Goal: Task Accomplishment & Management: Use online tool/utility

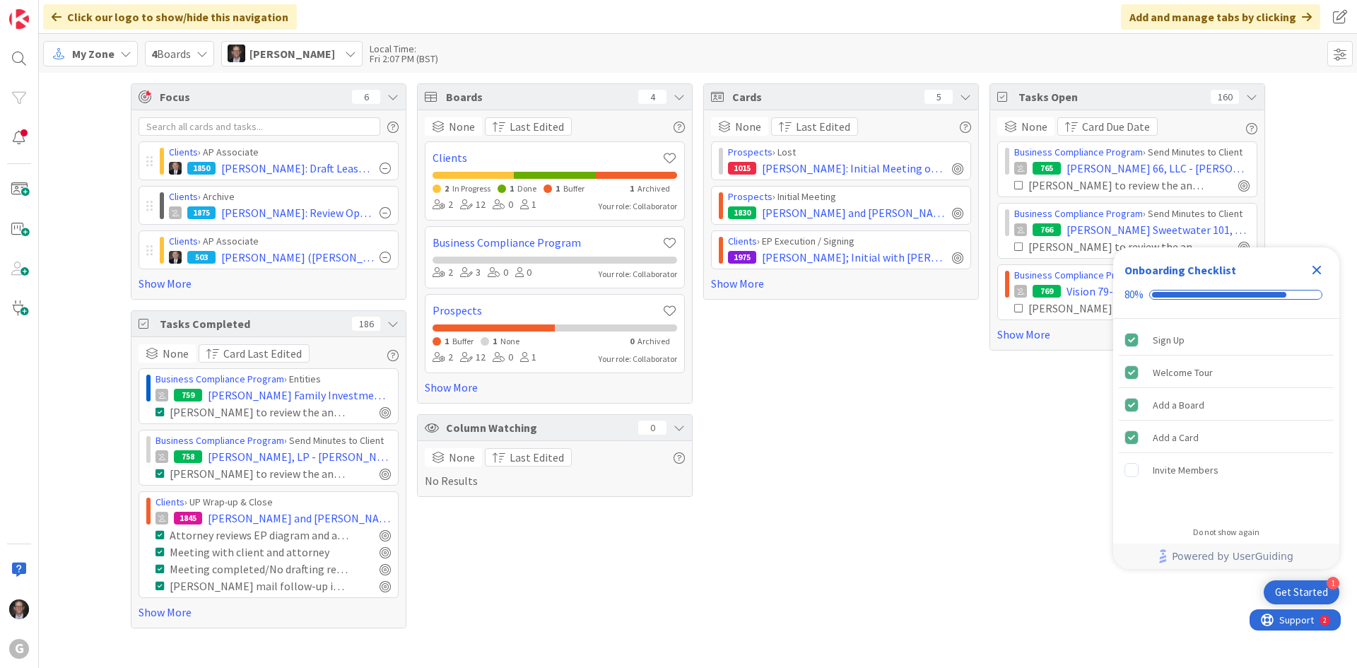
click at [86, 55] on span "My Zone" at bounding box center [93, 53] width 42 height 17
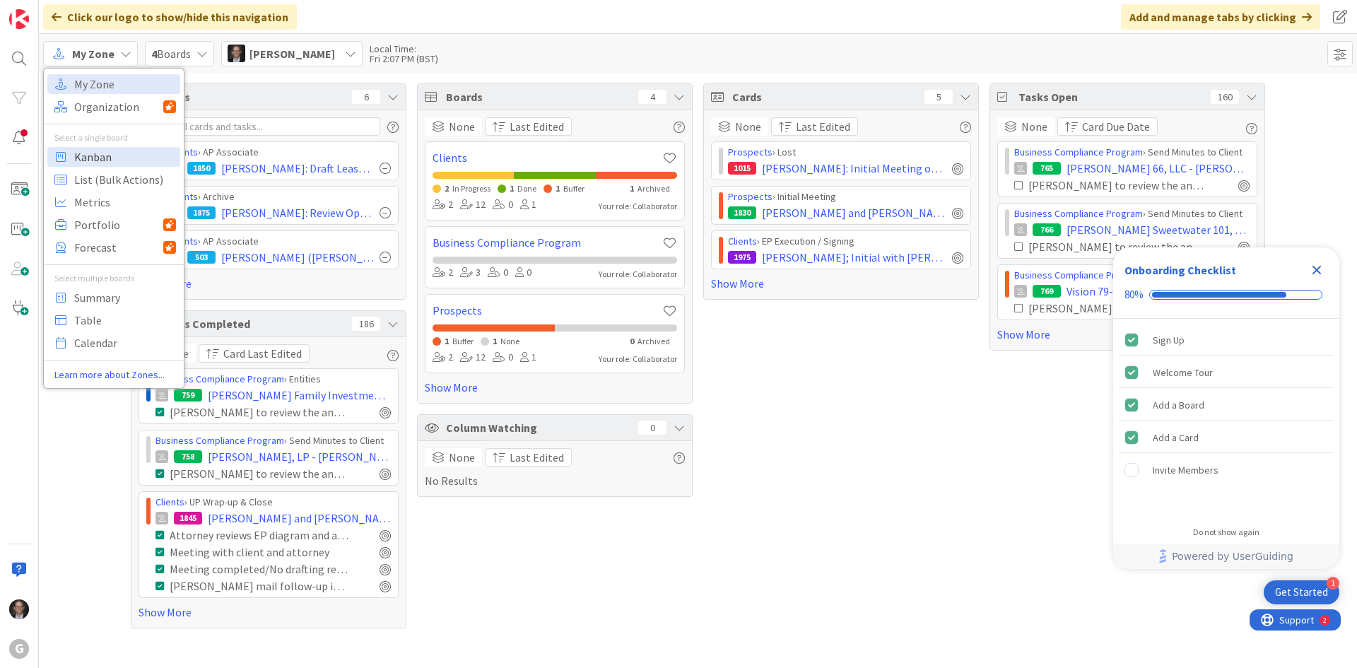
click at [91, 153] on span "Kanban" at bounding box center [125, 156] width 102 height 21
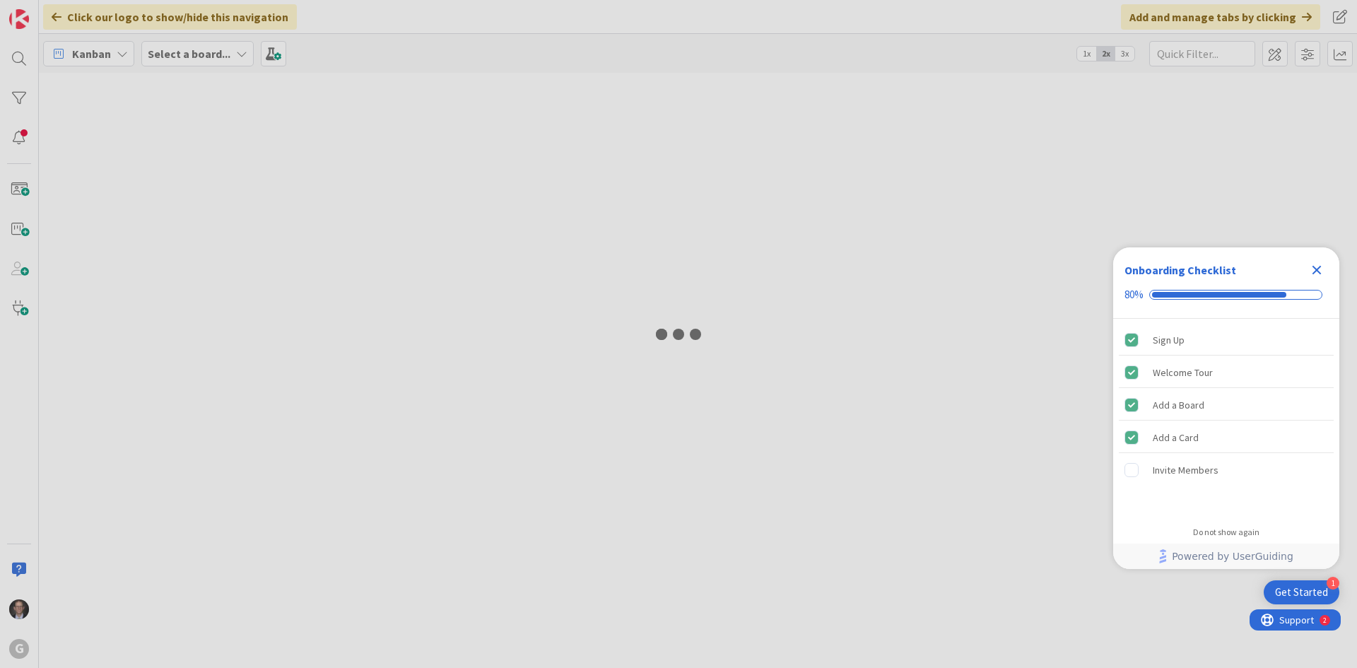
type input "MOppes"
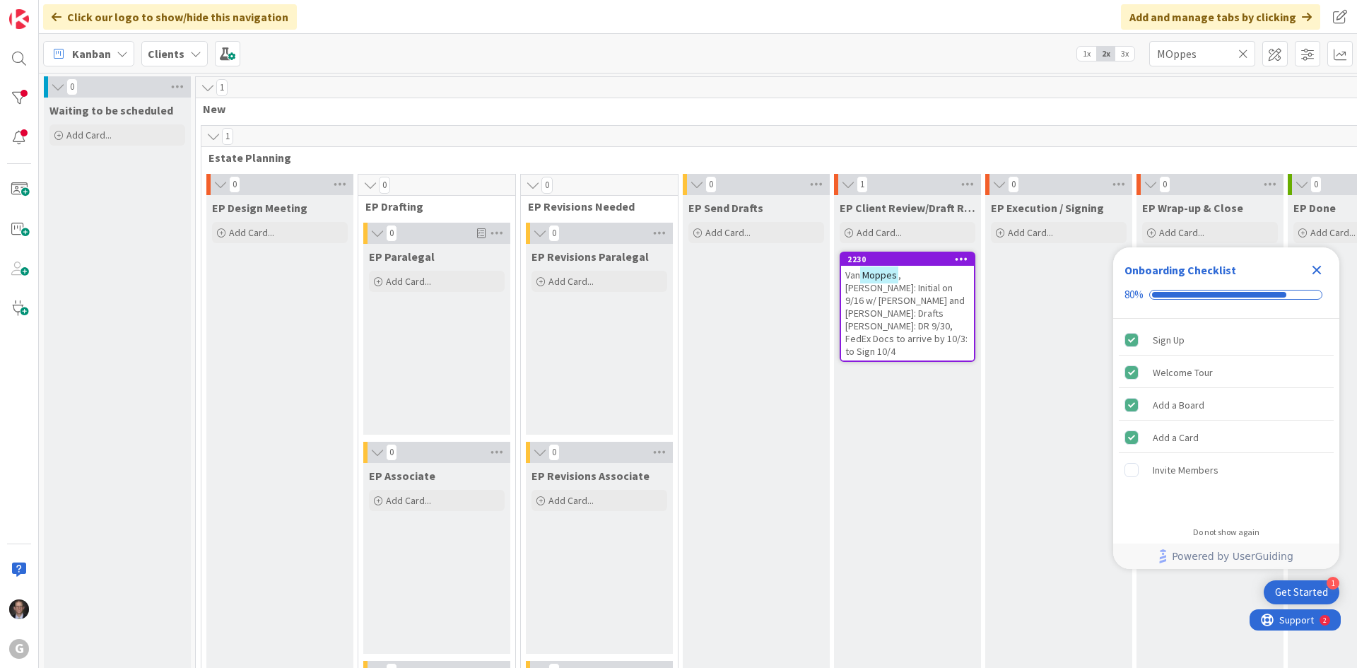
click at [1242, 51] on icon at bounding box center [1244, 53] width 10 height 13
click at [1224, 55] on input "text" at bounding box center [1203, 53] width 106 height 25
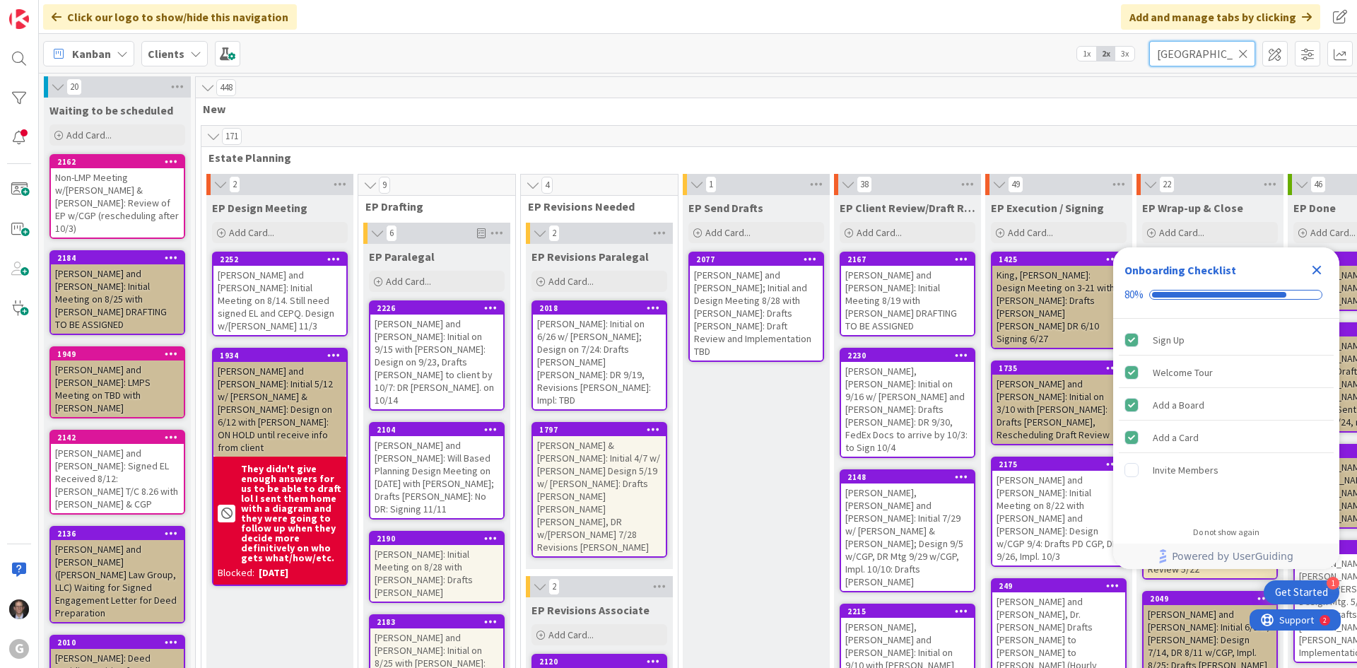
type input "[GEOGRAPHIC_DATA]"
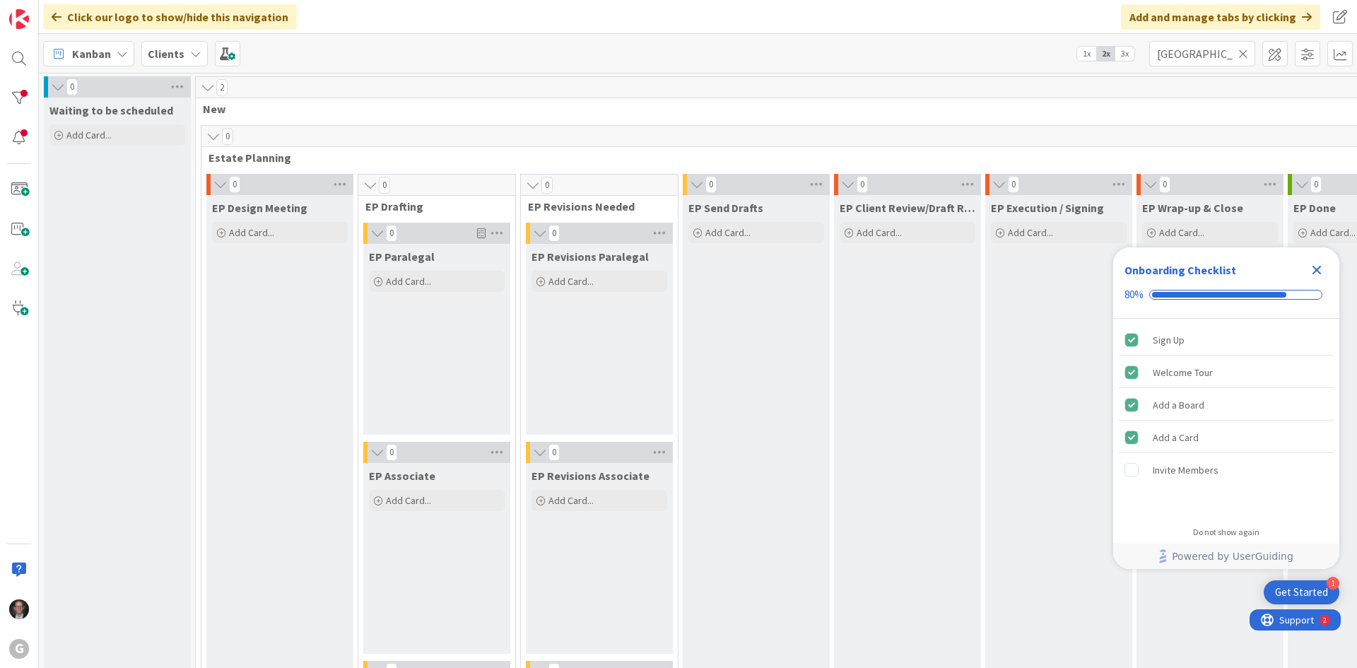
click at [1321, 269] on icon "Close Checklist" at bounding box center [1317, 270] width 17 height 17
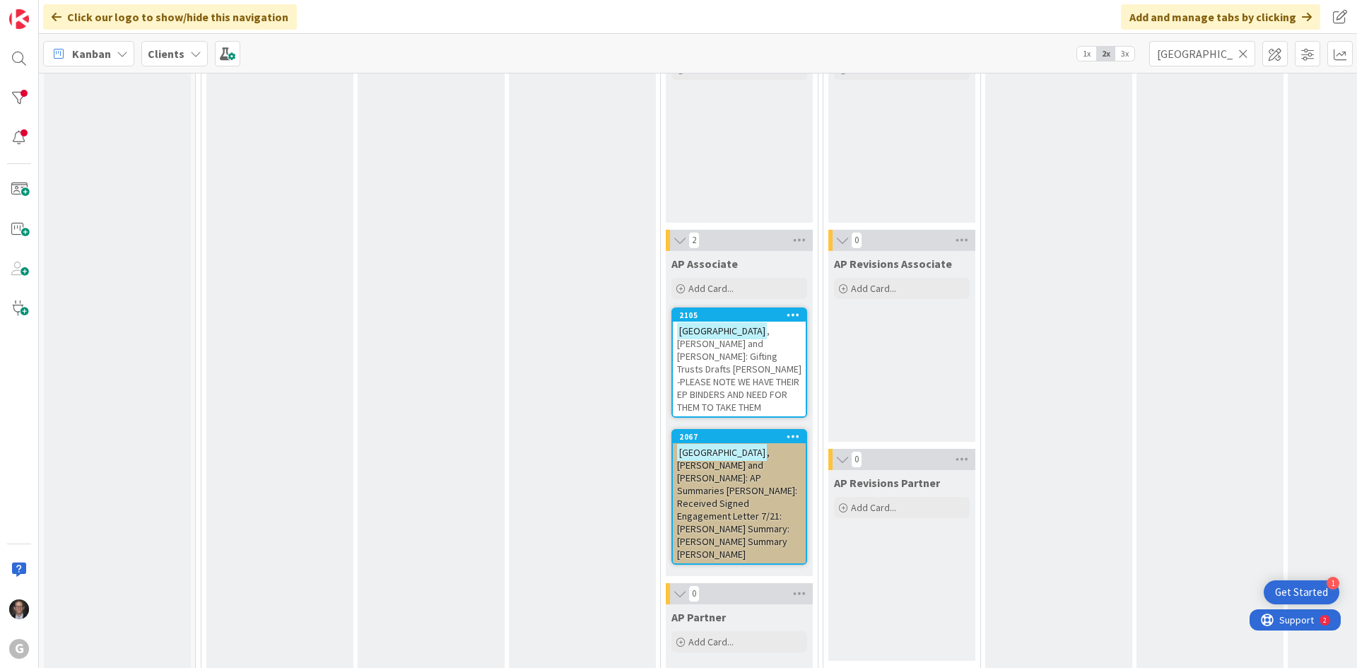
scroll to position [1273, 0]
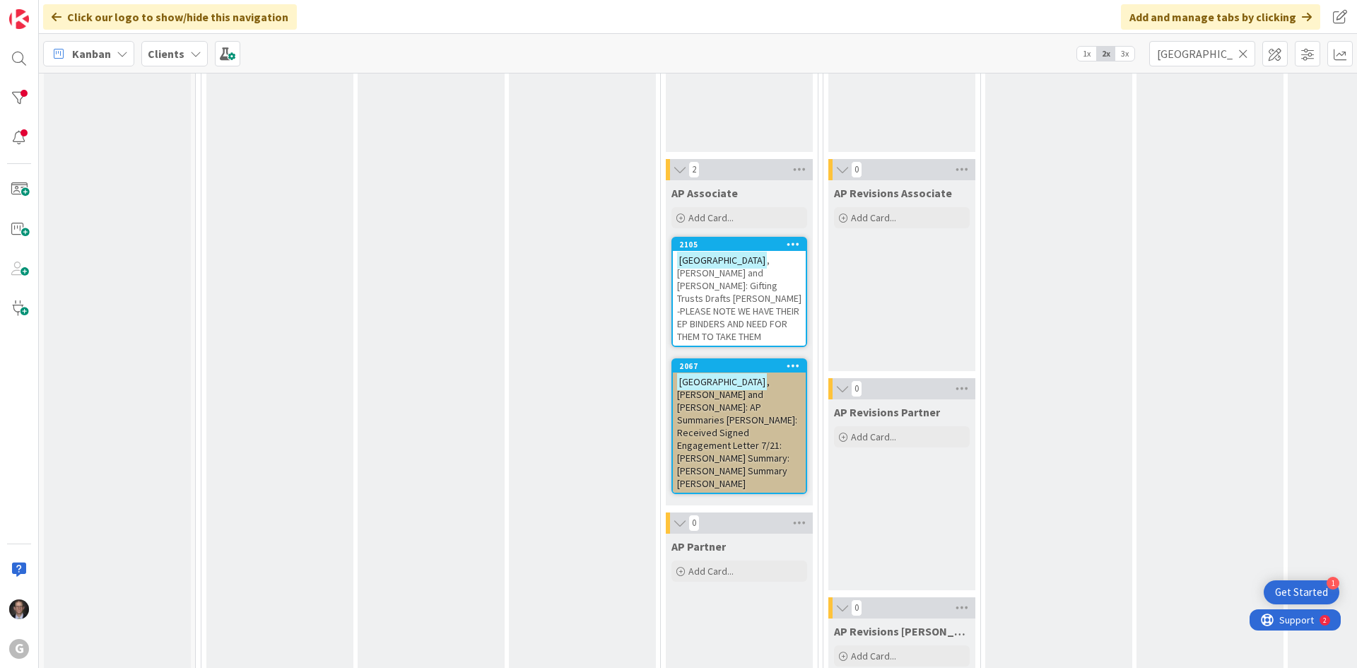
click at [732, 279] on span ", [PERSON_NAME] and [PERSON_NAME]: Gifting Trusts Drafts [PERSON_NAME] -PLEASE …" at bounding box center [739, 298] width 124 height 89
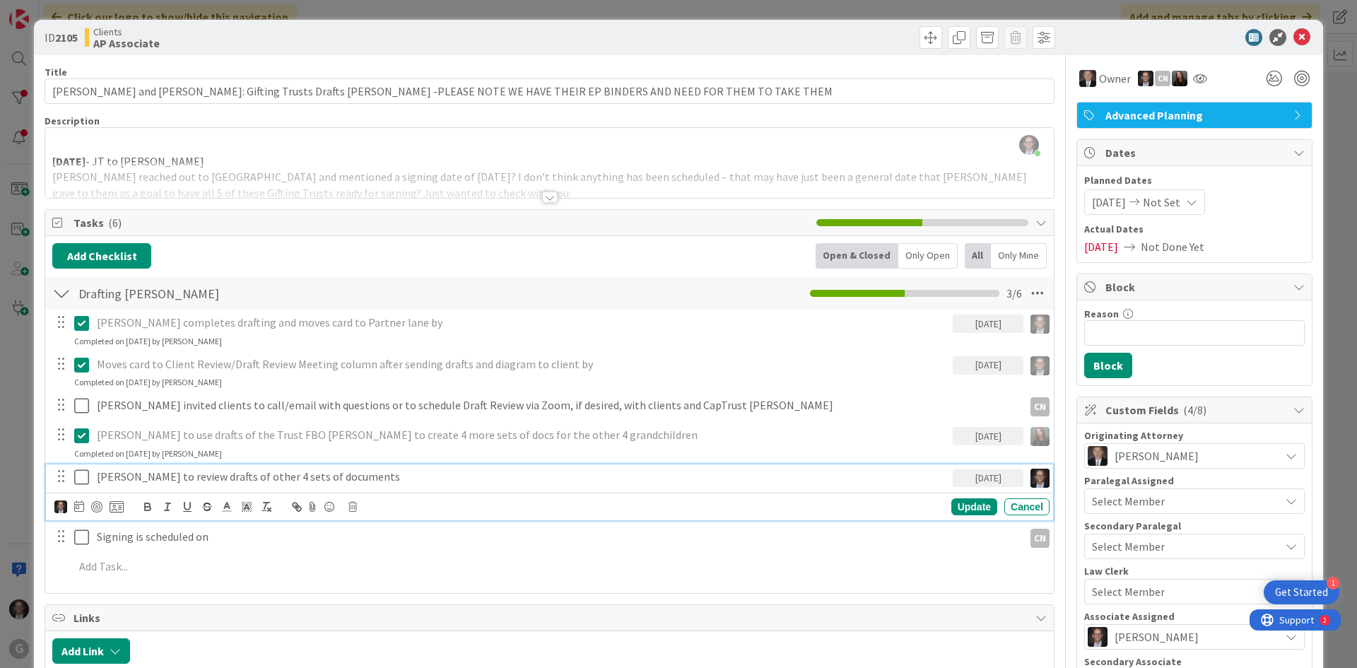
click at [79, 479] on icon at bounding box center [81, 477] width 15 height 17
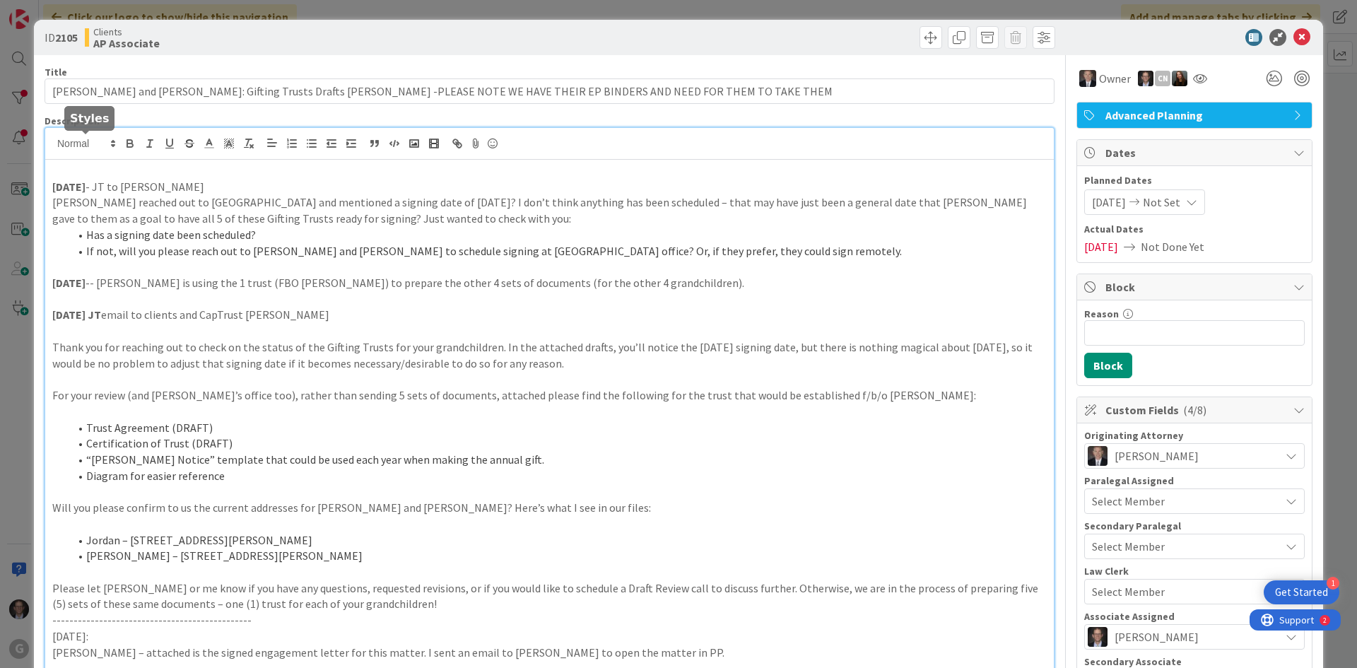
drag, startPoint x: 51, startPoint y: 172, endPoint x: 118, endPoint y: 172, distance: 67.2
click at [128, 141] on icon "button" at bounding box center [130, 143] width 13 height 13
click at [147, 169] on p "[DATE] - JT" at bounding box center [549, 171] width 995 height 16
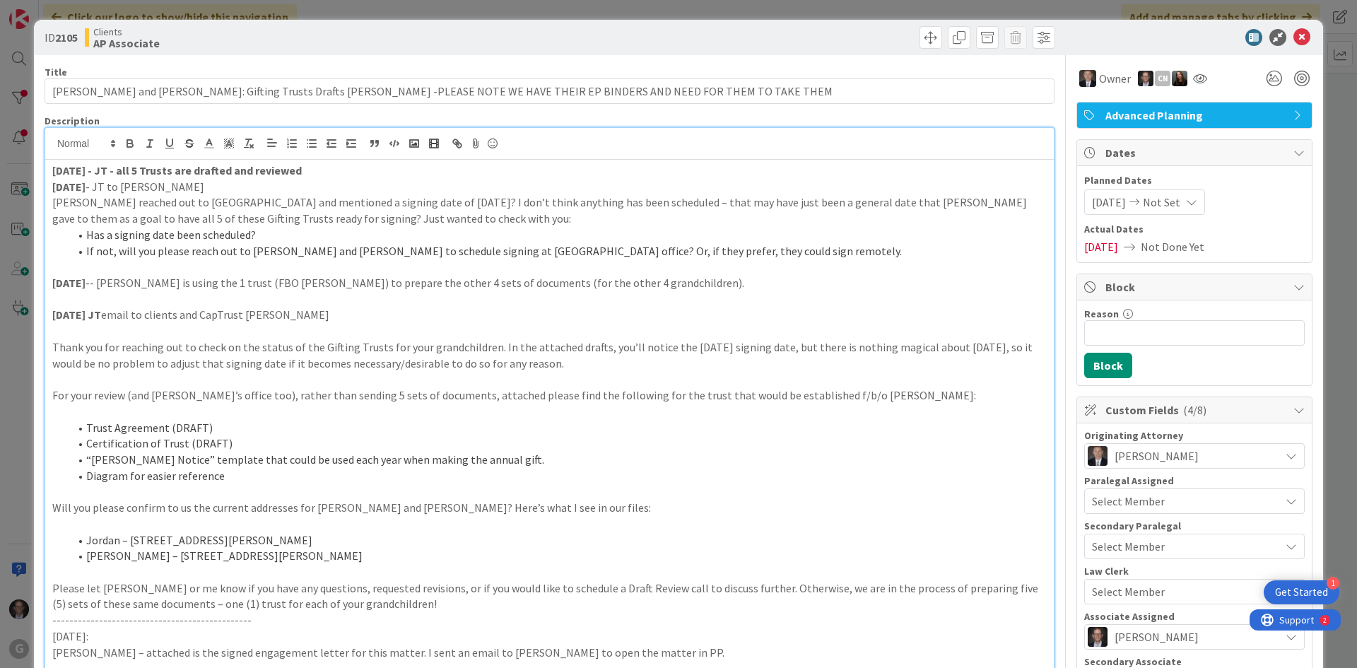
drag, startPoint x: 310, startPoint y: 172, endPoint x: 124, endPoint y: 155, distance: 186.7
click at [127, 144] on icon "button" at bounding box center [130, 146] width 6 height 4
drag, startPoint x: 160, startPoint y: 182, endPoint x: 288, endPoint y: 162, distance: 128.9
click at [161, 182] on p "[DATE] - JT to [PERSON_NAME]" at bounding box center [549, 187] width 995 height 16
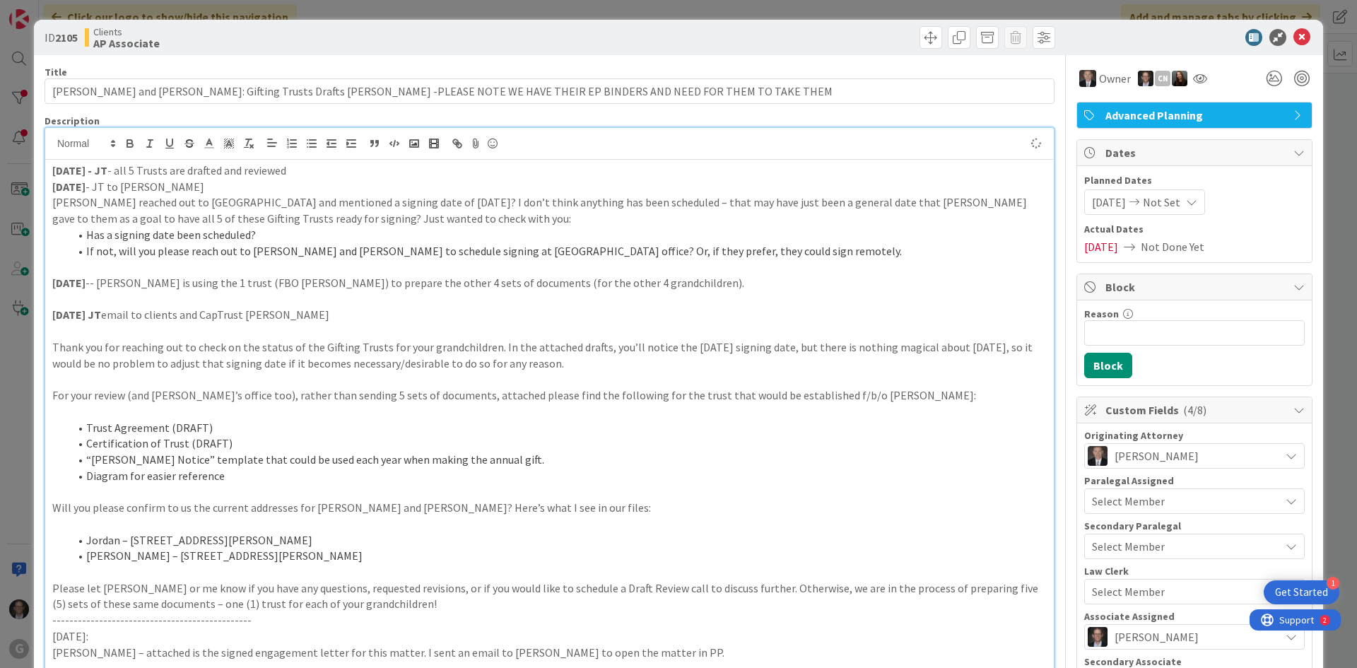
click at [298, 167] on p "[DATE] - JT - all 5 Trusts are drafted and reviewed" at bounding box center [549, 171] width 995 height 16
click at [682, 171] on p "[DATE] - JT - all 5 Trusts are drafted and reviewed. Next steps: (1) see if Dra…" at bounding box center [549, 171] width 995 height 16
click at [362, 167] on p "[DATE] - JT - all 5 Trusts are drafted and reviewed. Next steps: (1) see if Dra…" at bounding box center [549, 171] width 995 height 16
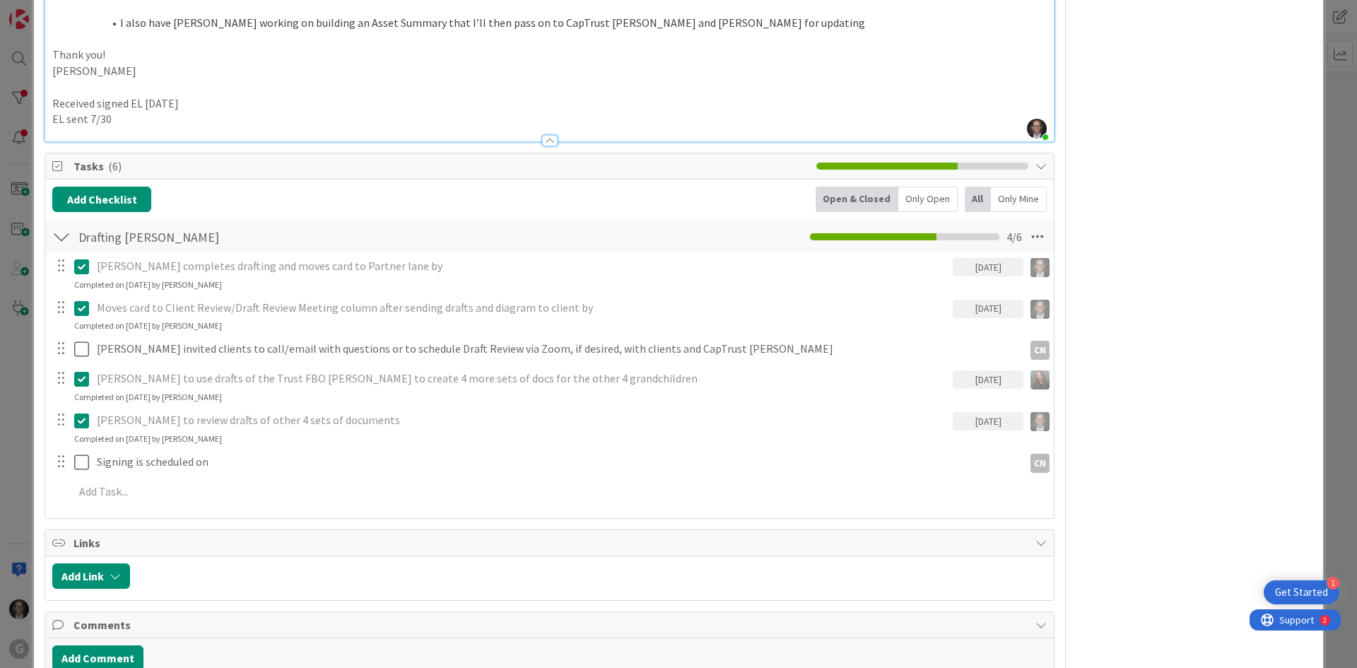
scroll to position [1343, 0]
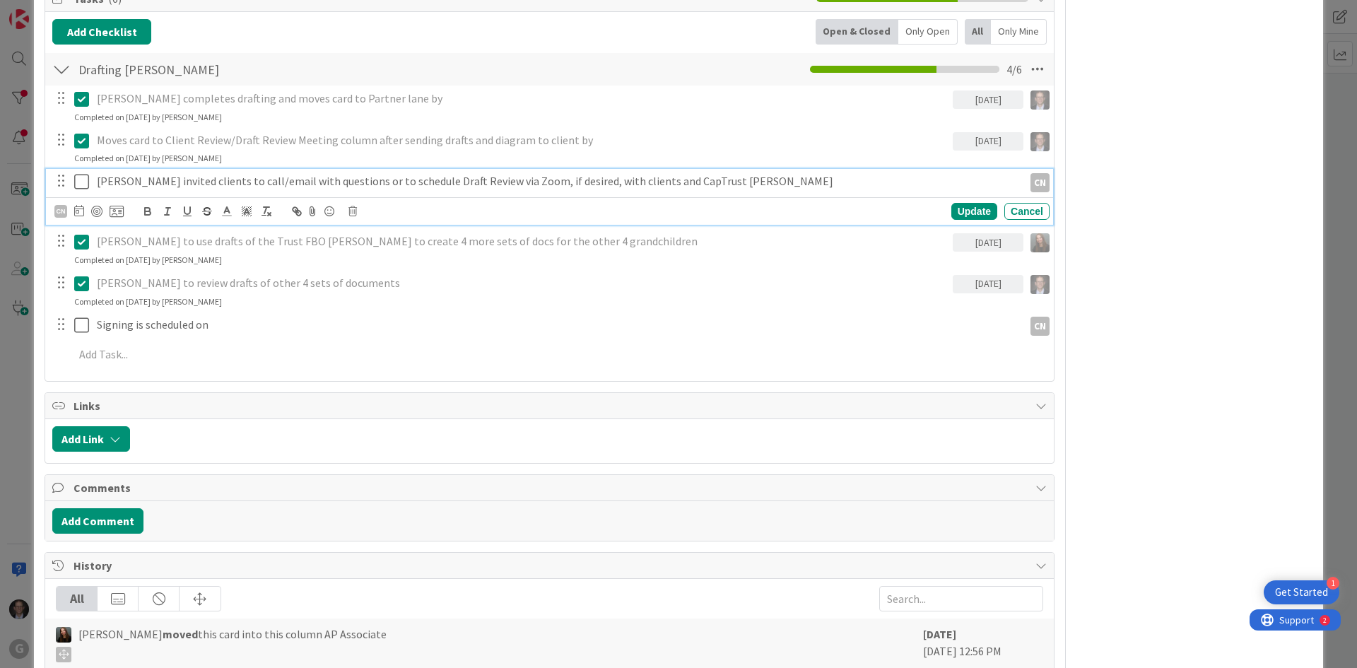
click at [151, 180] on p "[PERSON_NAME] invited clients to call/email with questions or to schedule Draft…" at bounding box center [557, 181] width 921 height 16
click at [98, 180] on p "[PERSON_NAME] invited clients to call/email with questions or to schedule Draft…" at bounding box center [557, 181] width 921 height 16
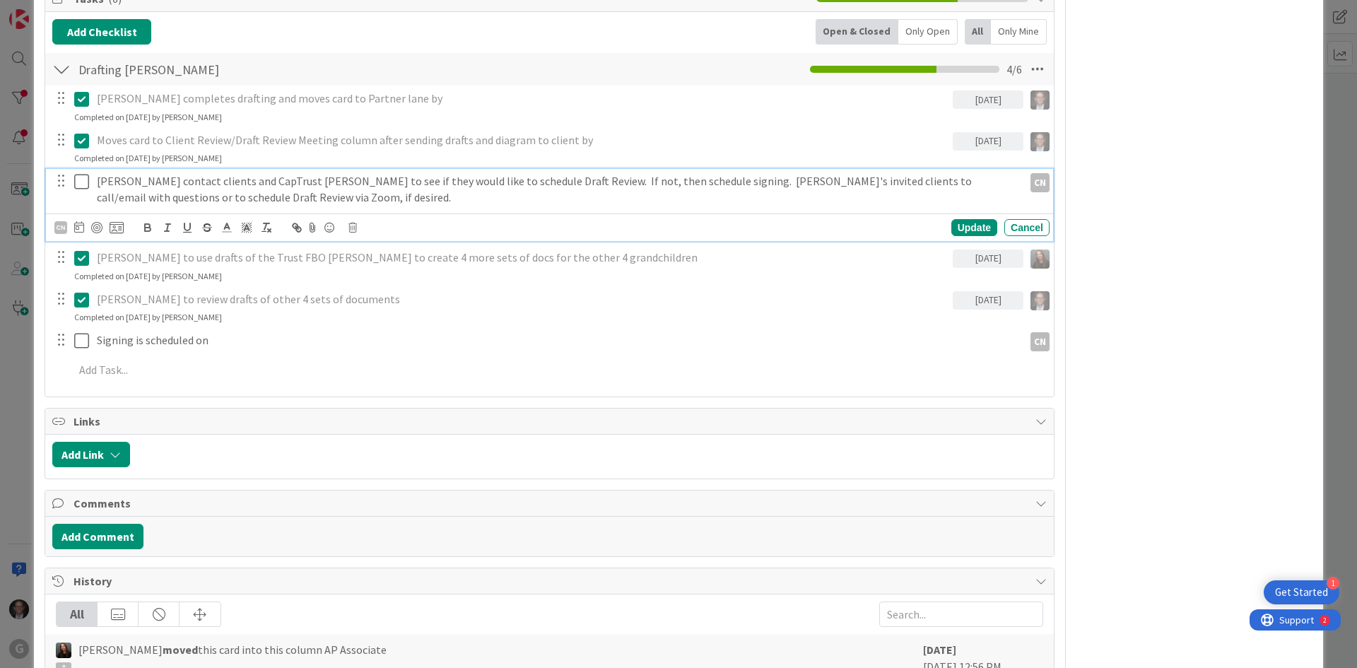
click at [743, 181] on p "[PERSON_NAME] contact clients and CapTrust [PERSON_NAME] to see if they would l…" at bounding box center [557, 189] width 921 height 32
click at [76, 223] on icon at bounding box center [79, 226] width 10 height 11
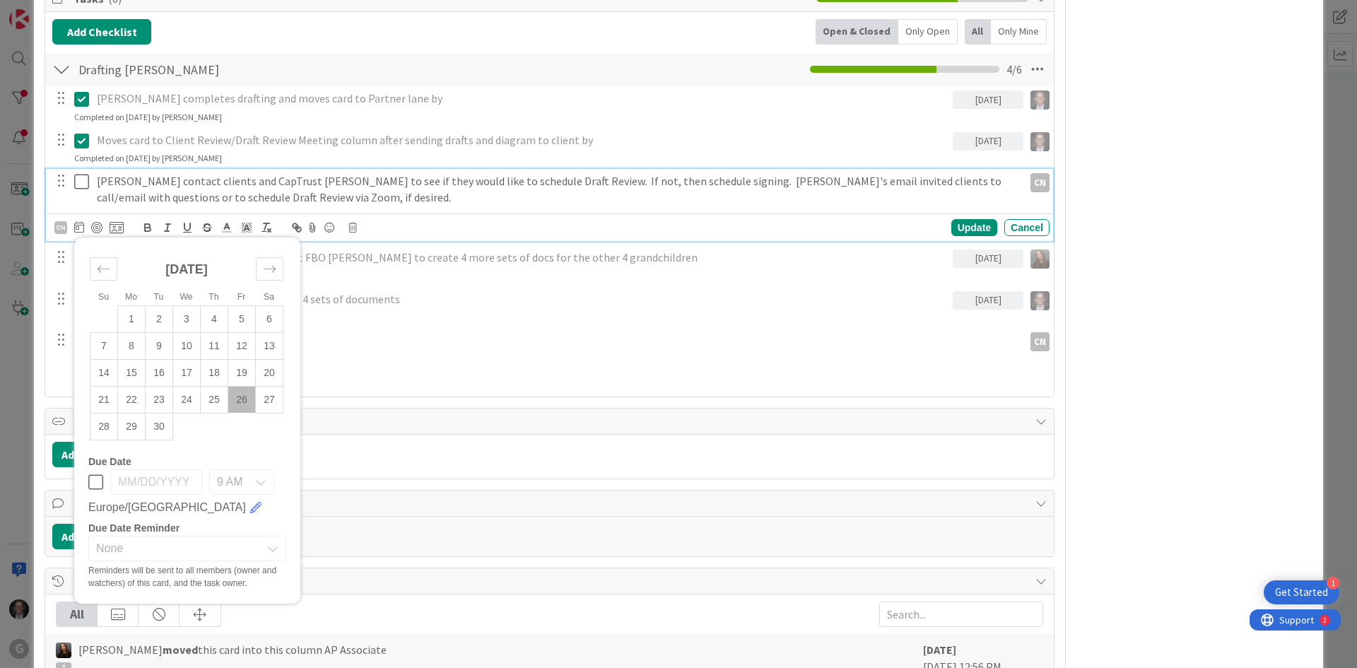
click at [245, 398] on td "26" at bounding box center [242, 399] width 28 height 27
type input "[DATE]"
click at [956, 223] on div "Update" at bounding box center [975, 227] width 46 height 17
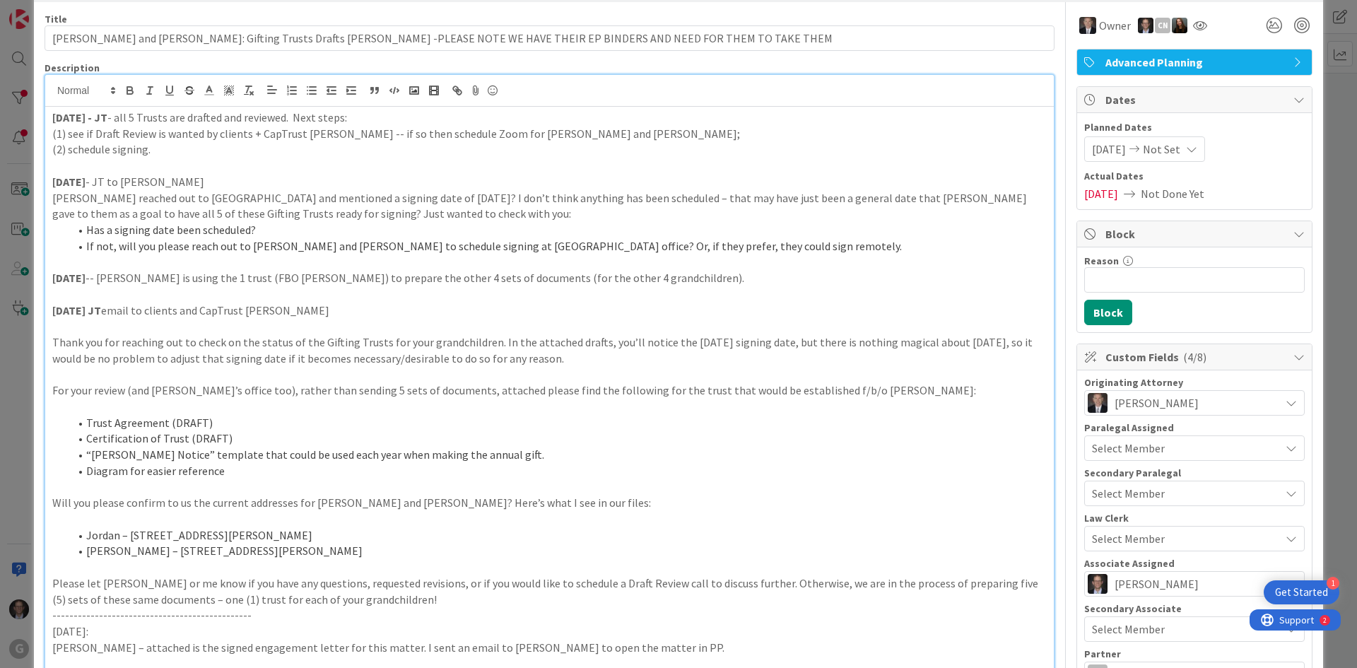
scroll to position [0, 0]
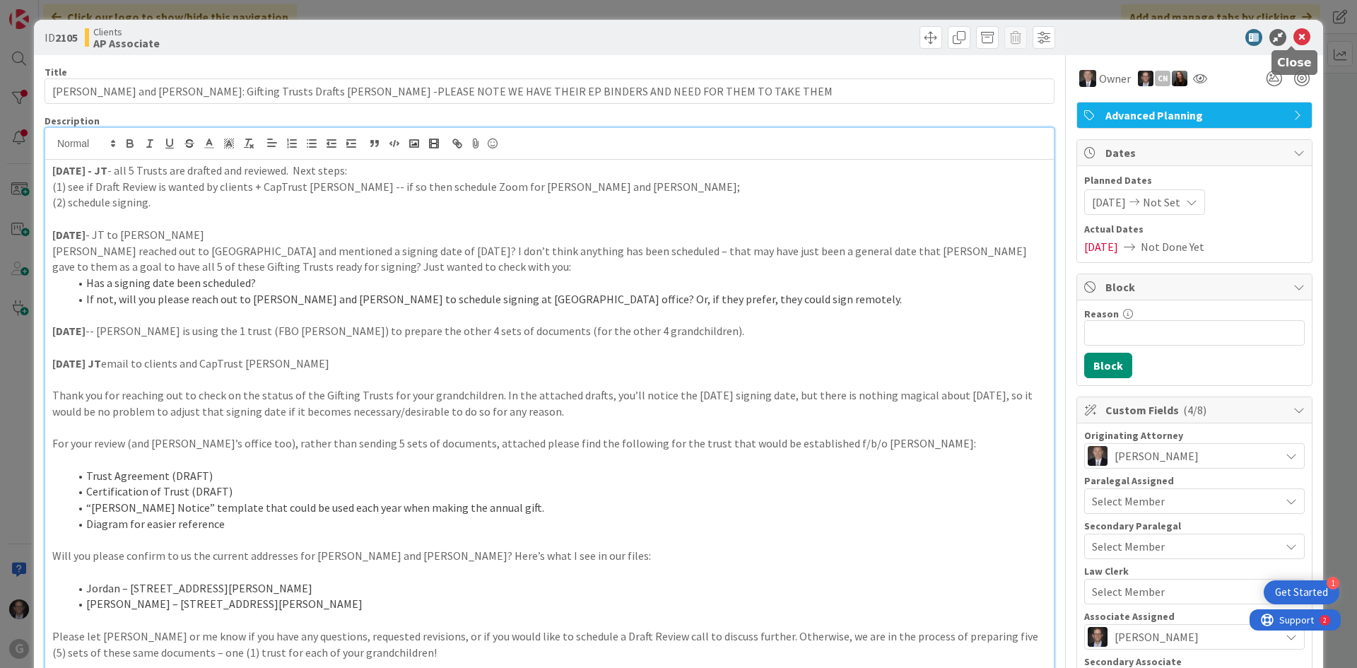
click at [1294, 39] on icon at bounding box center [1302, 37] width 17 height 17
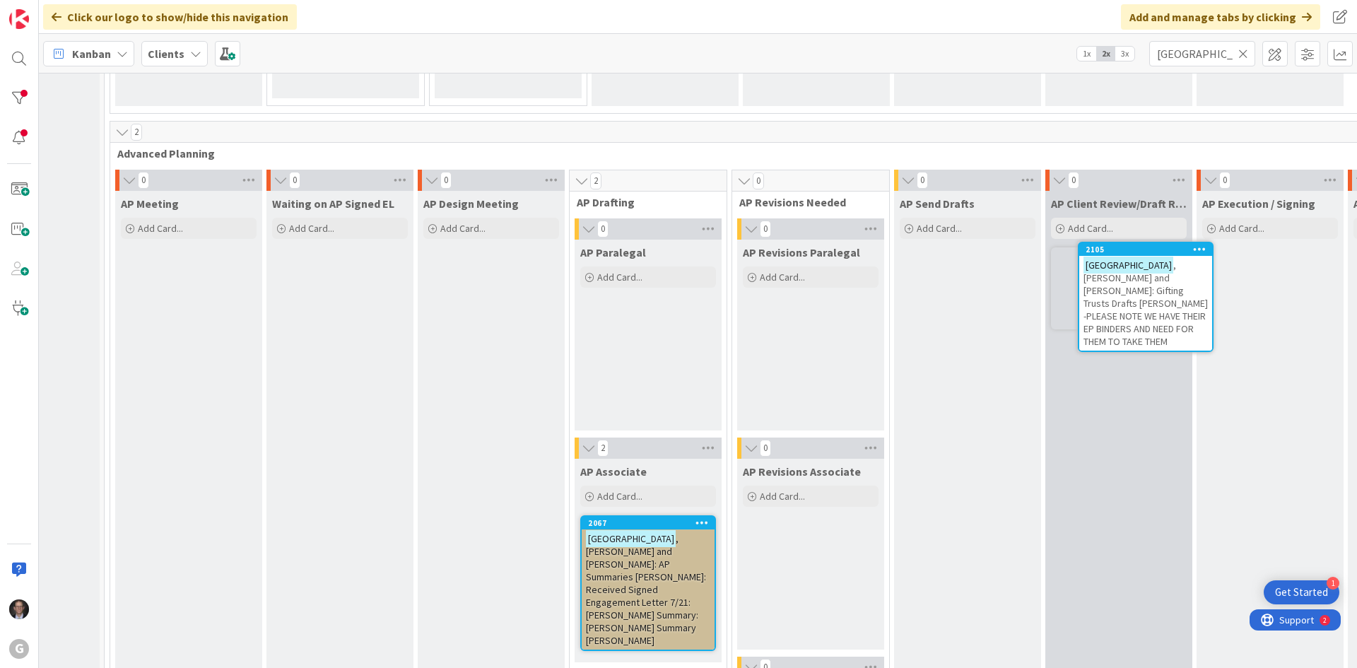
scroll to position [994, 103]
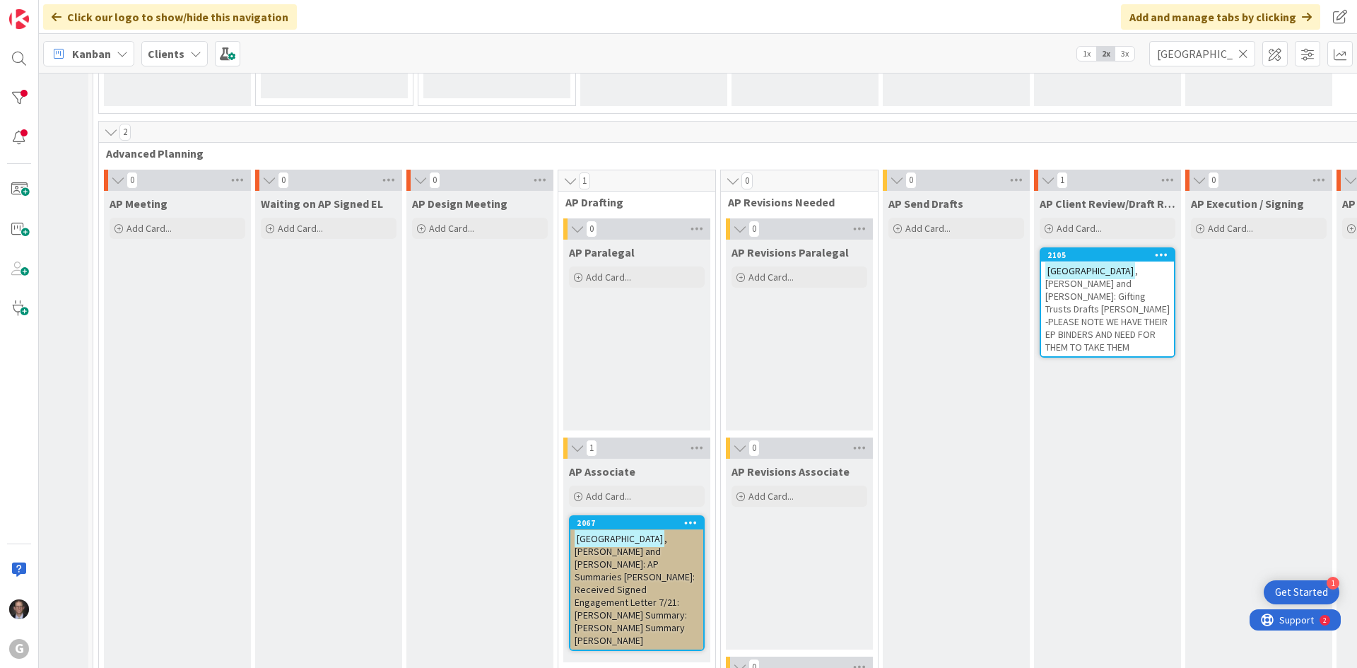
click at [635, 558] on span ", [PERSON_NAME] and [PERSON_NAME]: AP Summaries [PERSON_NAME]: Received Signed …" at bounding box center [635, 589] width 120 height 115
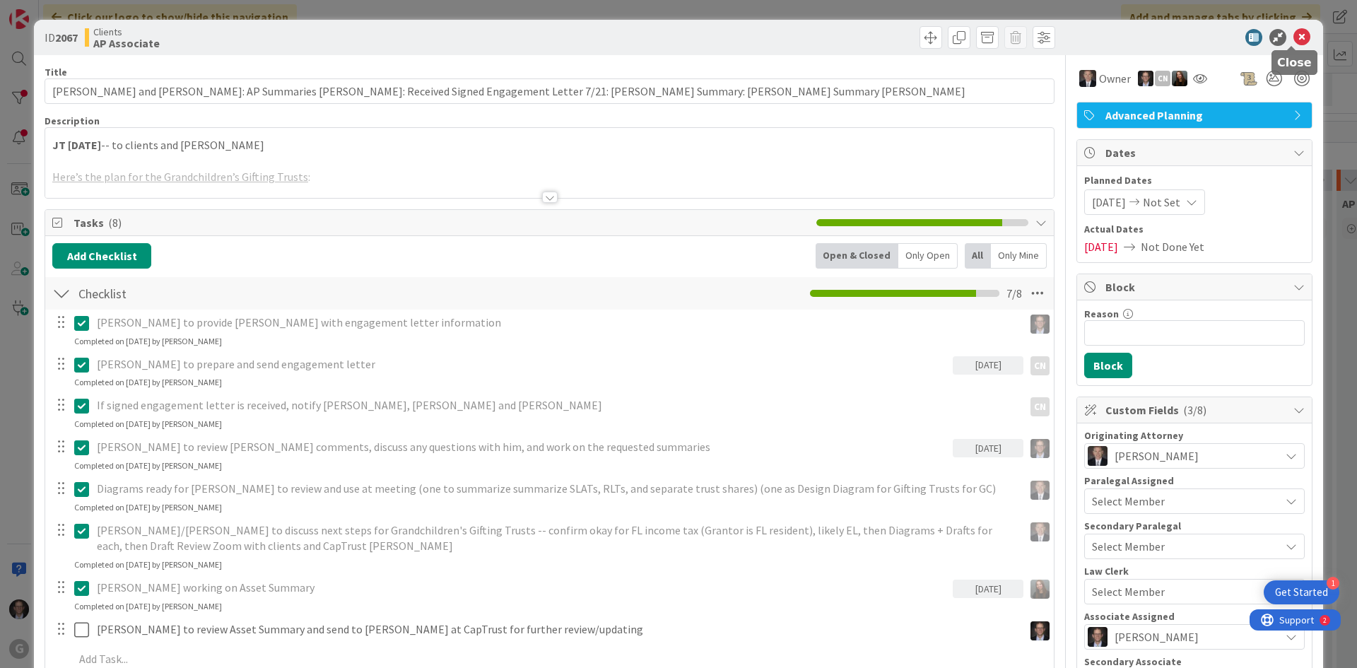
click at [1294, 33] on icon at bounding box center [1302, 37] width 17 height 17
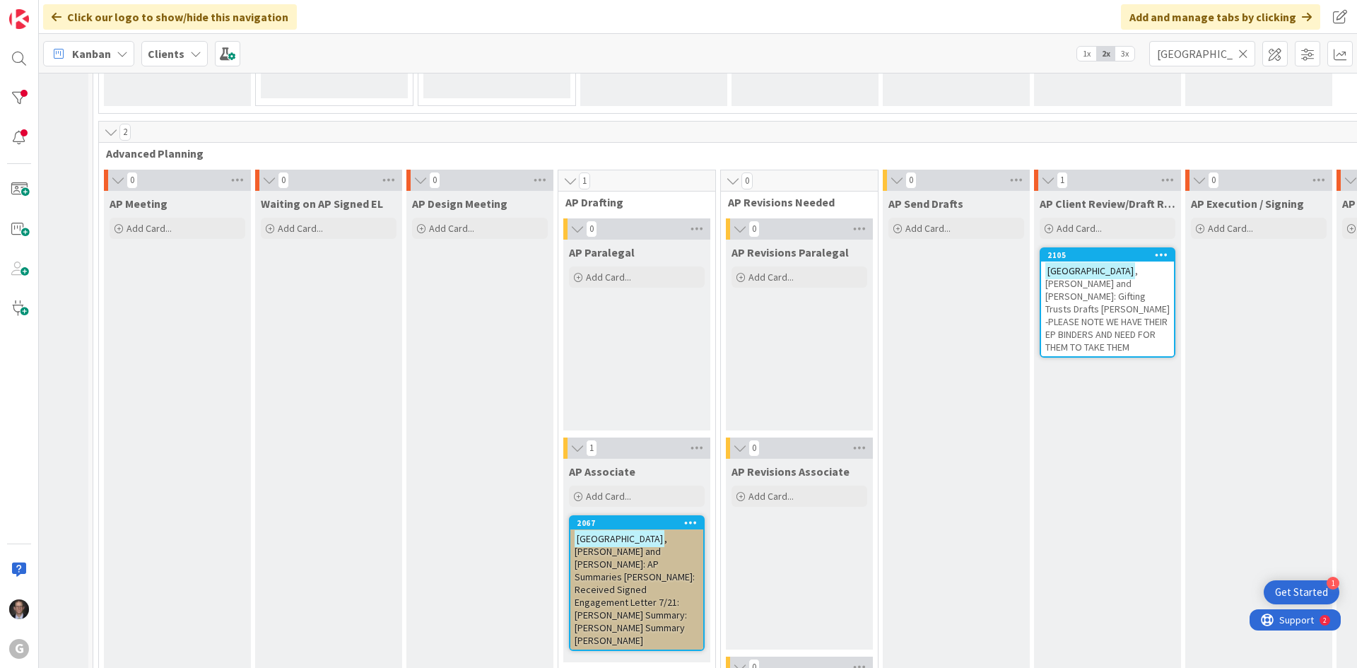
click at [1100, 303] on span ", [PERSON_NAME] and [PERSON_NAME]: Gifting Trusts Drafts [PERSON_NAME] -PLEASE …" at bounding box center [1108, 308] width 124 height 89
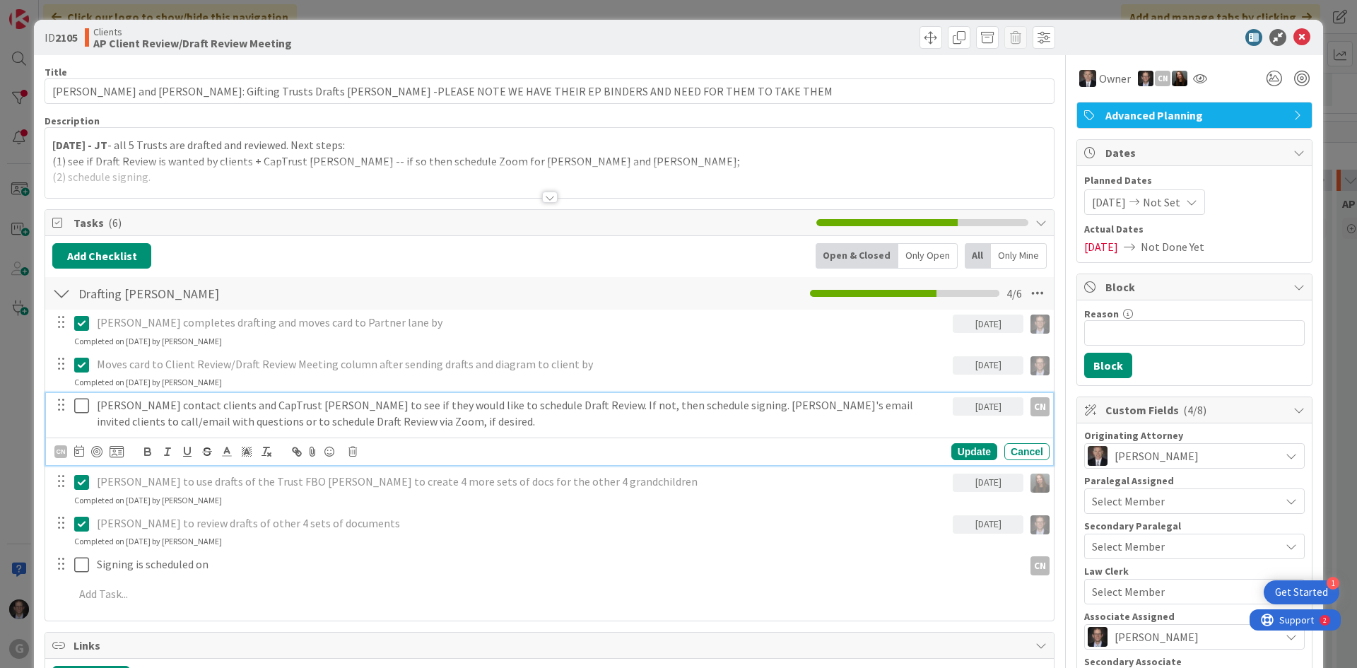
click at [333, 406] on p "[PERSON_NAME] contact clients and CapTrust [PERSON_NAME] to see if they would l…" at bounding box center [522, 413] width 850 height 32
click at [83, 452] on icon at bounding box center [79, 450] width 10 height 11
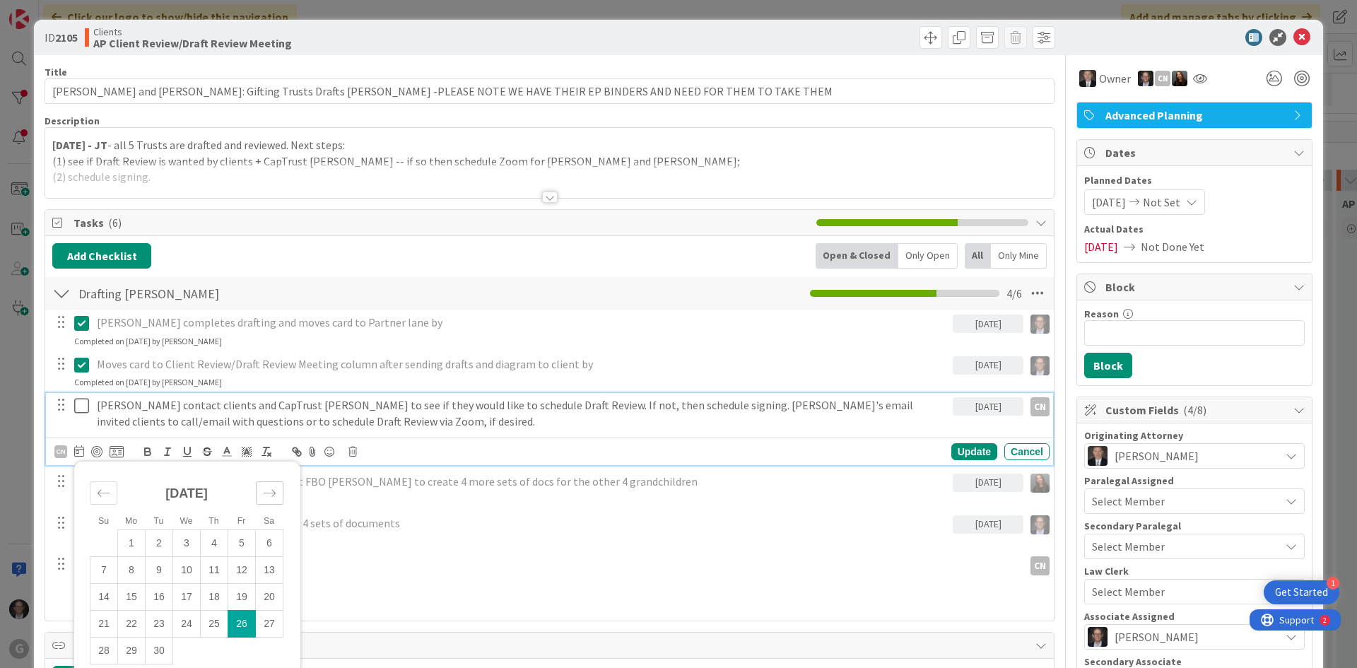
click at [270, 496] on icon "Move forward to switch to the next month." at bounding box center [269, 492] width 13 height 13
click at [245, 538] on td "3" at bounding box center [242, 543] width 28 height 27
type input "[DATE]"
click at [965, 452] on div "Update" at bounding box center [975, 451] width 46 height 17
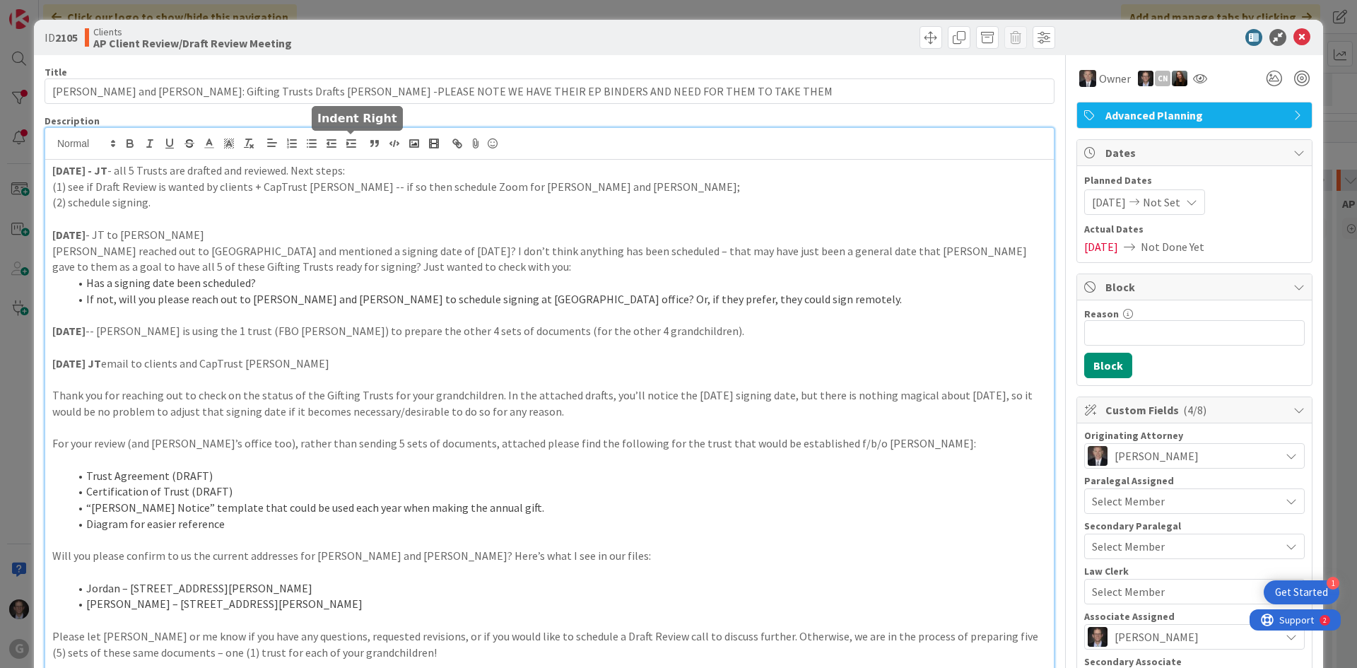
click at [179, 199] on p "(2) schedule signing." at bounding box center [549, 202] width 995 height 16
click at [201, 233] on p "[DATE] - JT to [PERSON_NAME]" at bounding box center [549, 235] width 995 height 16
drag, startPoint x: 126, startPoint y: 168, endPoint x: 351, endPoint y: 173, distance: 225.6
click at [351, 173] on p "[DATE] - JT - all 5 Trusts are drafted and reviewed. Next steps:" at bounding box center [549, 171] width 995 height 16
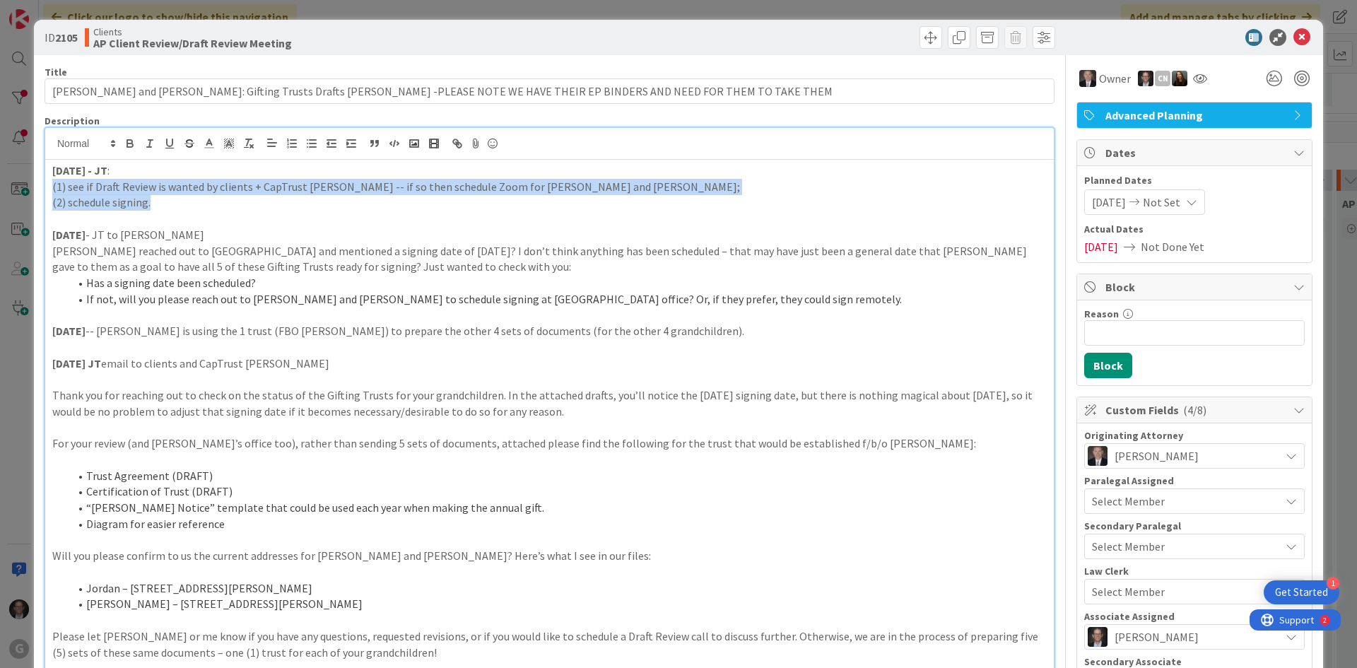
drag, startPoint x: 169, startPoint y: 206, endPoint x: 47, endPoint y: 191, distance: 122.6
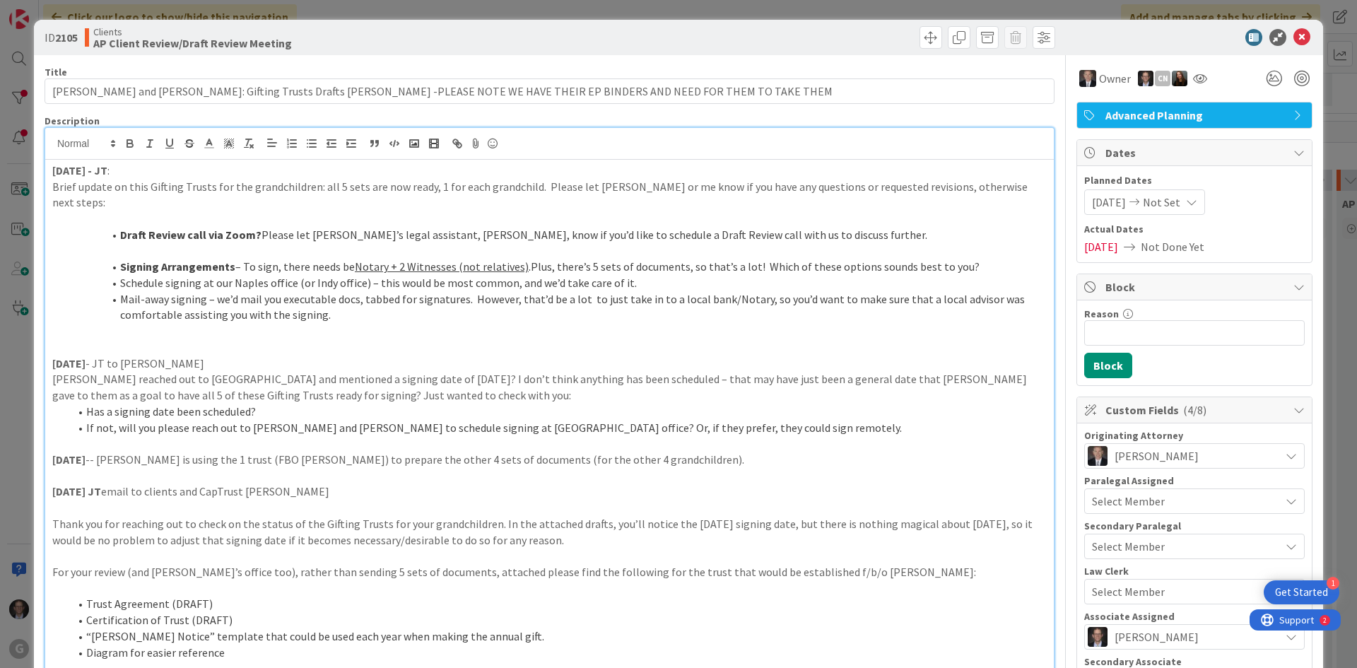
click at [120, 228] on strong "Draft Review call via Zoom?" at bounding box center [190, 235] width 141 height 14
click at [129, 323] on p at bounding box center [549, 331] width 995 height 16
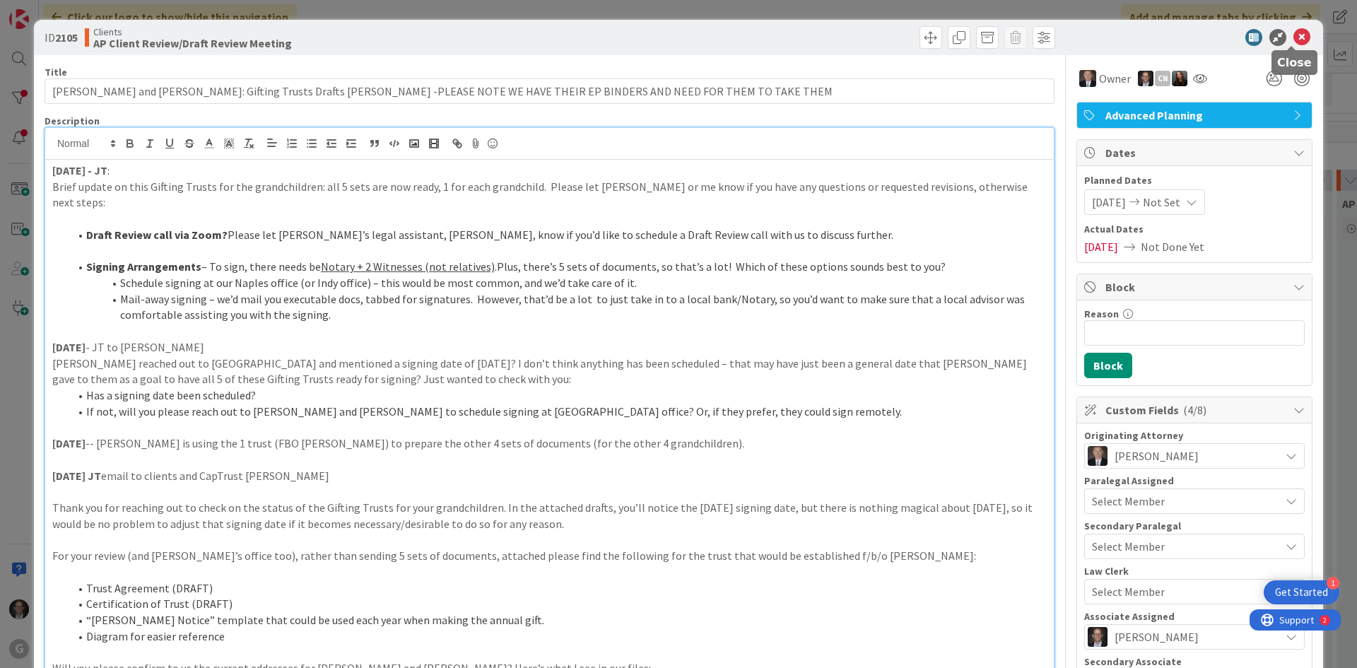
click at [1294, 32] on icon at bounding box center [1302, 37] width 17 height 17
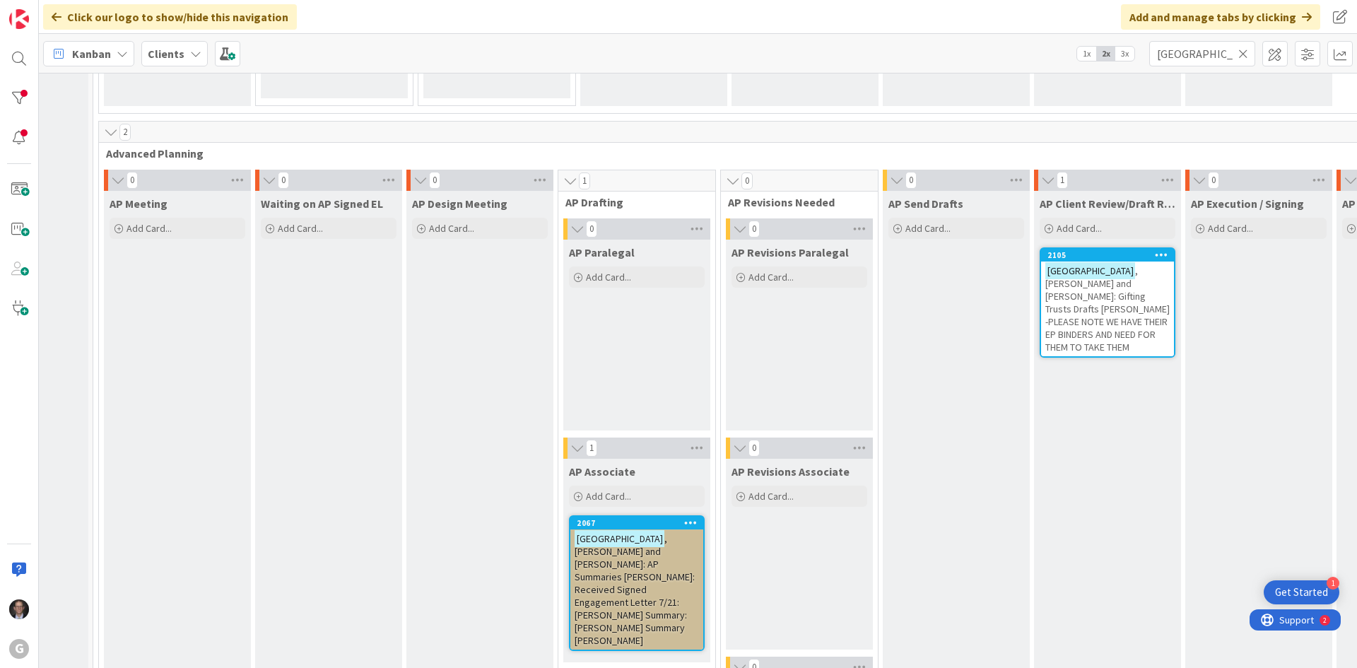
scroll to position [982, 88]
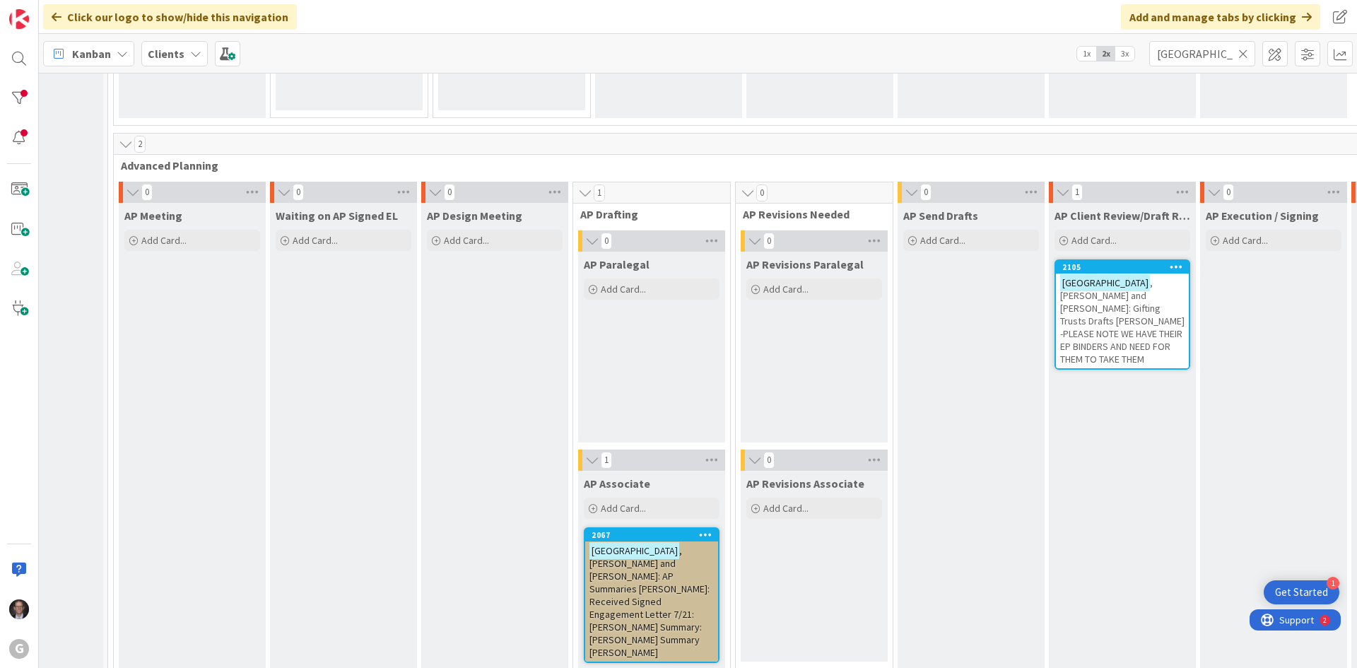
click at [619, 576] on span ", [PERSON_NAME] and [PERSON_NAME]: AP Summaries [PERSON_NAME]: Received Signed …" at bounding box center [650, 601] width 120 height 115
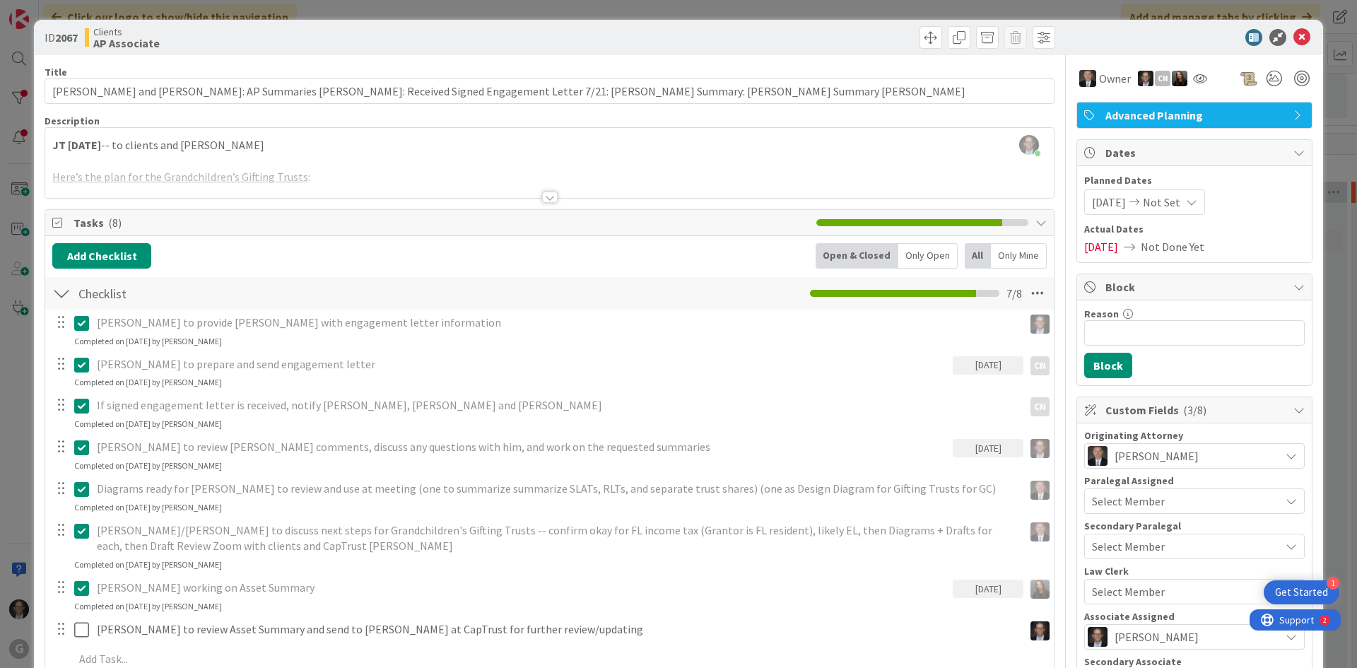
click at [548, 196] on div at bounding box center [550, 197] width 16 height 11
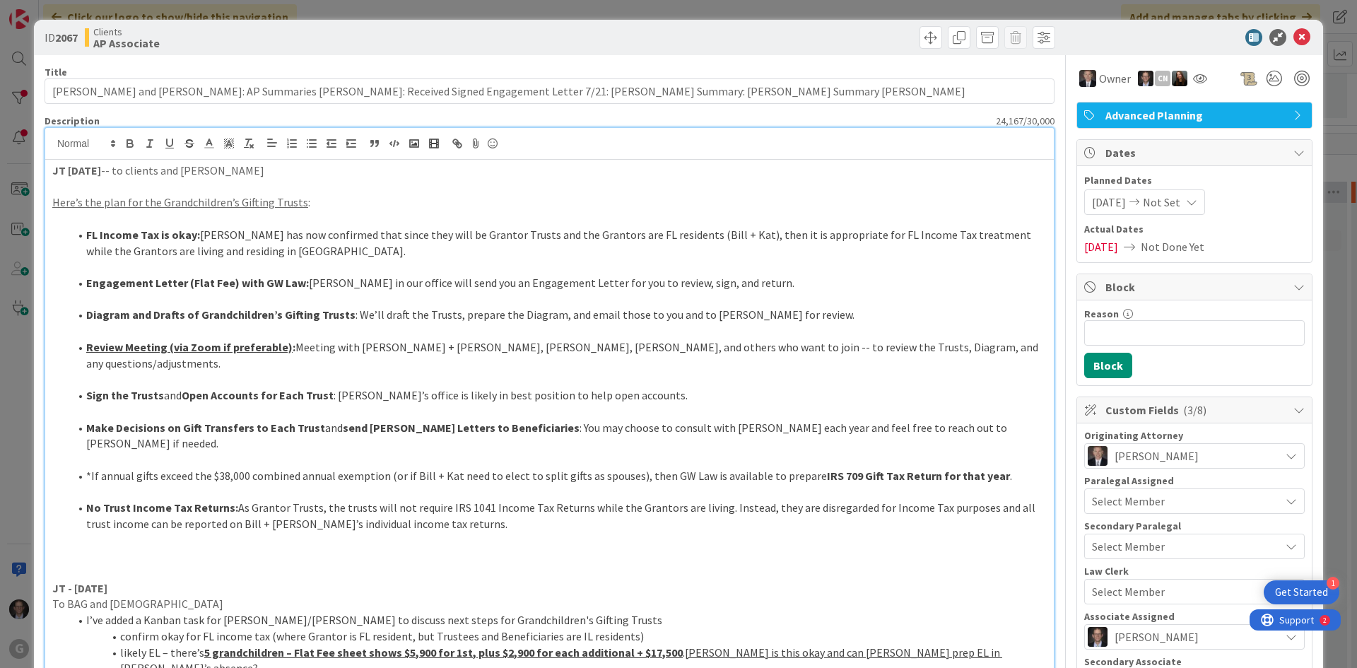
click at [310, 468] on li "*If annual gifts exceed the $38,000 combined annual exemption (or if Bill + Kat…" at bounding box center [558, 476] width 978 height 16
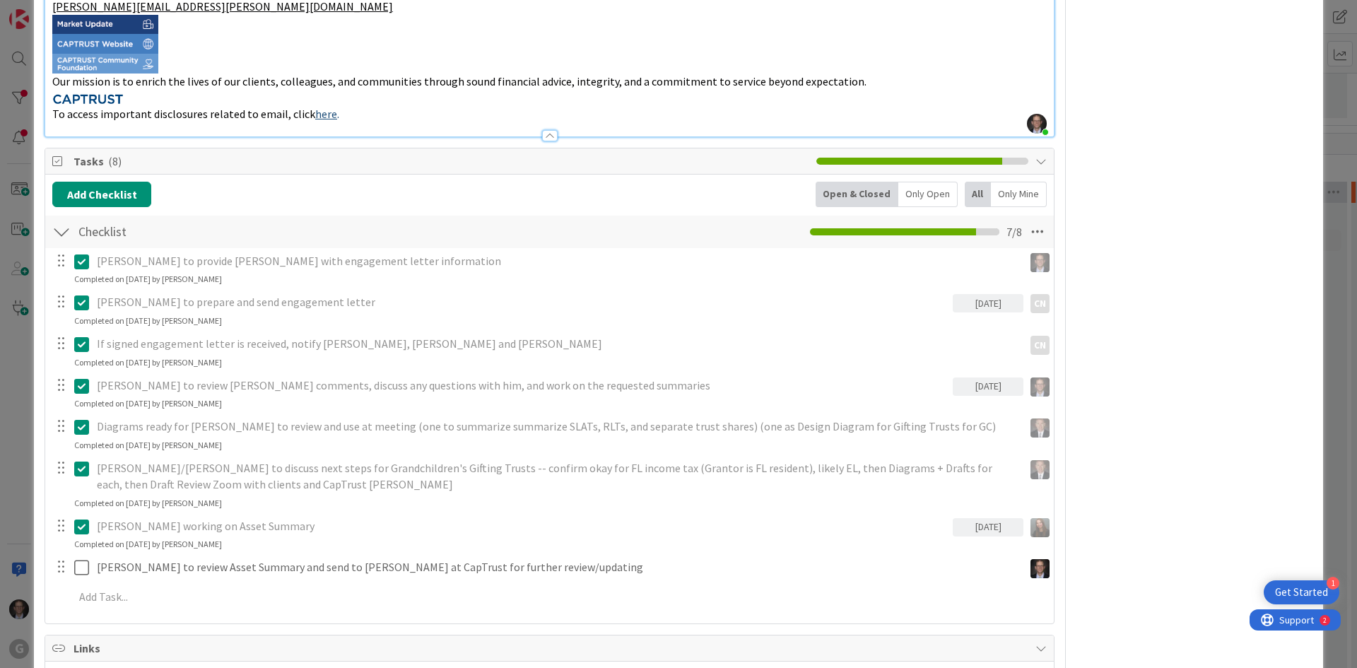
scroll to position [2757, 0]
